Goal: Transaction & Acquisition: Subscribe to service/newsletter

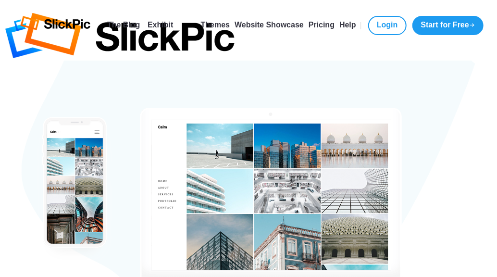
type input "[EMAIL_ADDRESS][DOMAIN_NAME]"
type input "[PERSON_NAME]"
type input "Masse"
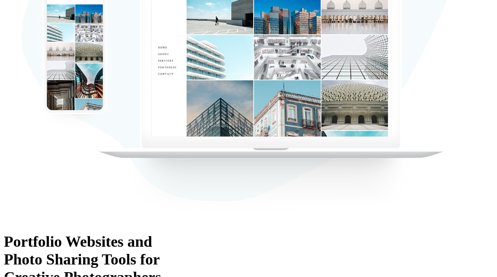
scroll to position [153, 0]
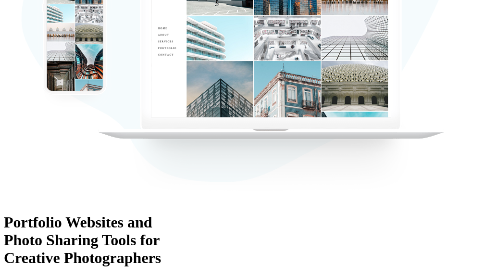
checkbox input "true"
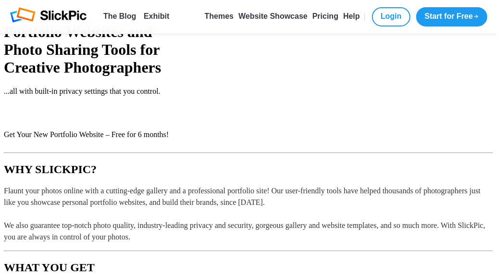
scroll to position [345, 0]
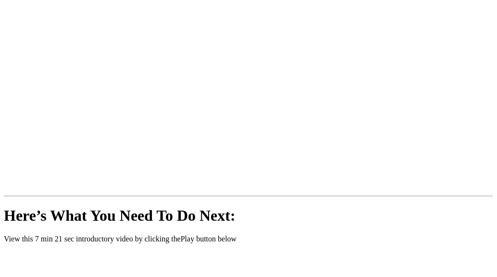
scroll to position [201, 0]
